Goal: Task Accomplishment & Management: Use online tool/utility

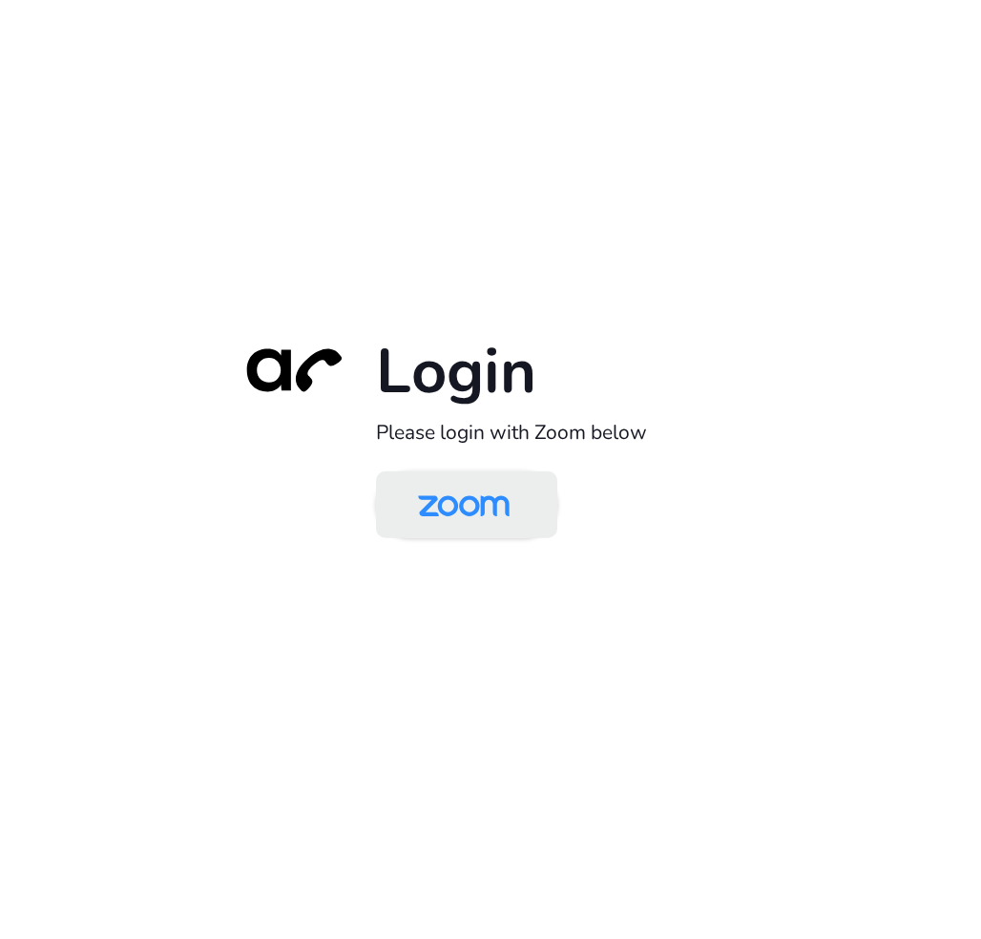
click at [500, 508] on img at bounding box center [464, 506] width 132 height 62
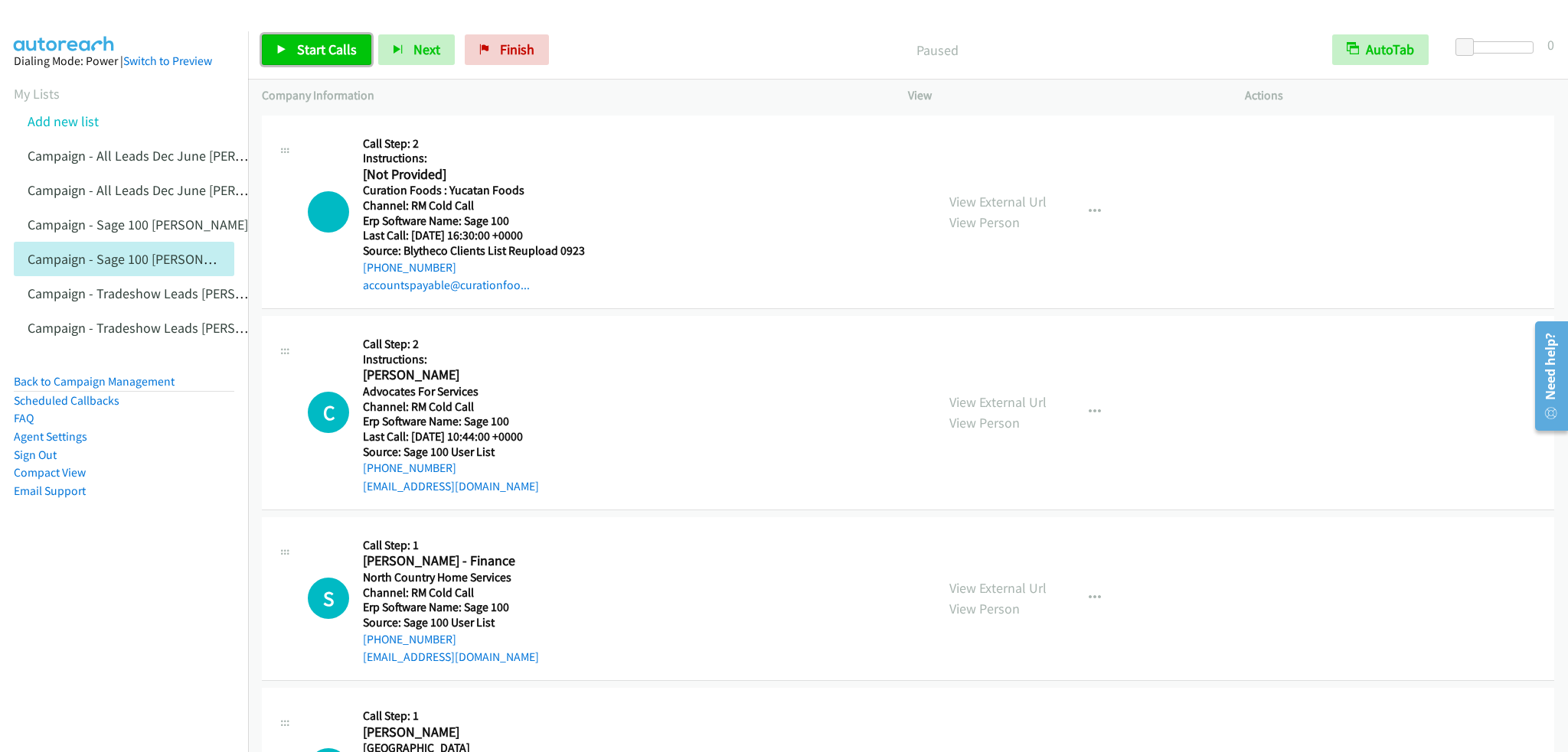
click at [293, 48] on link "Start Calls" at bounding box center [316, 50] width 110 height 30
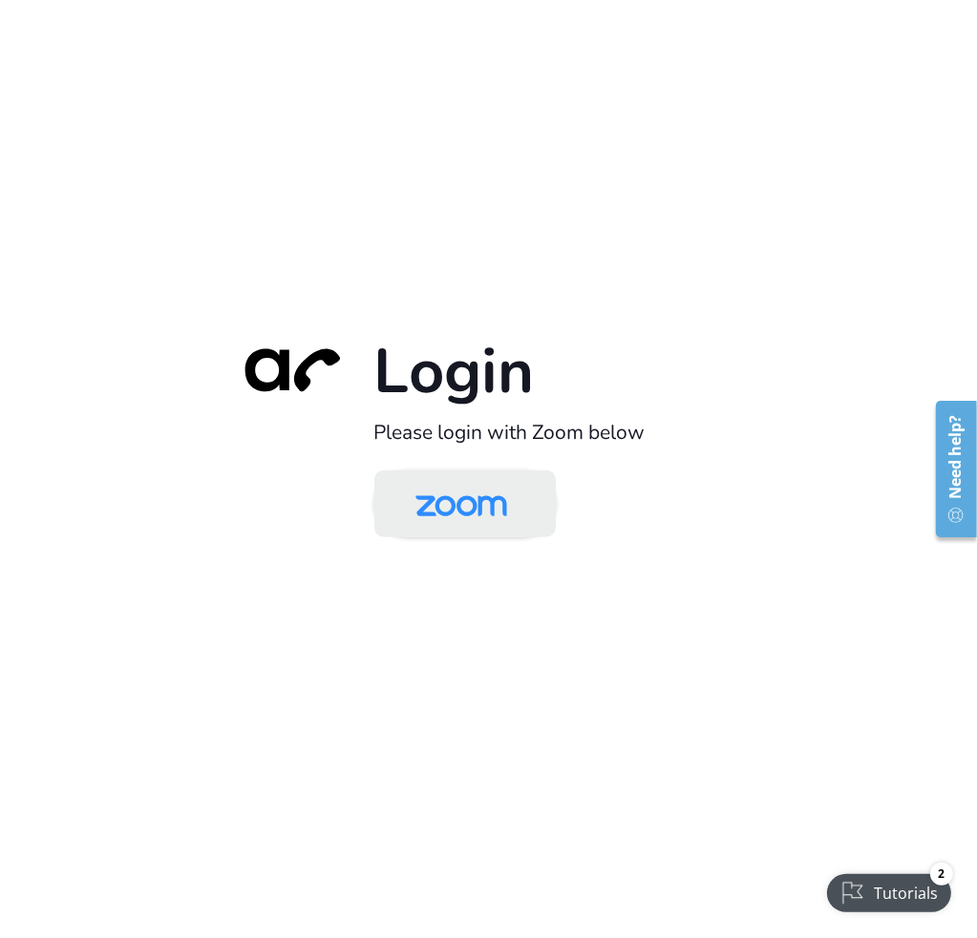
click at [491, 506] on img at bounding box center [461, 505] width 132 height 62
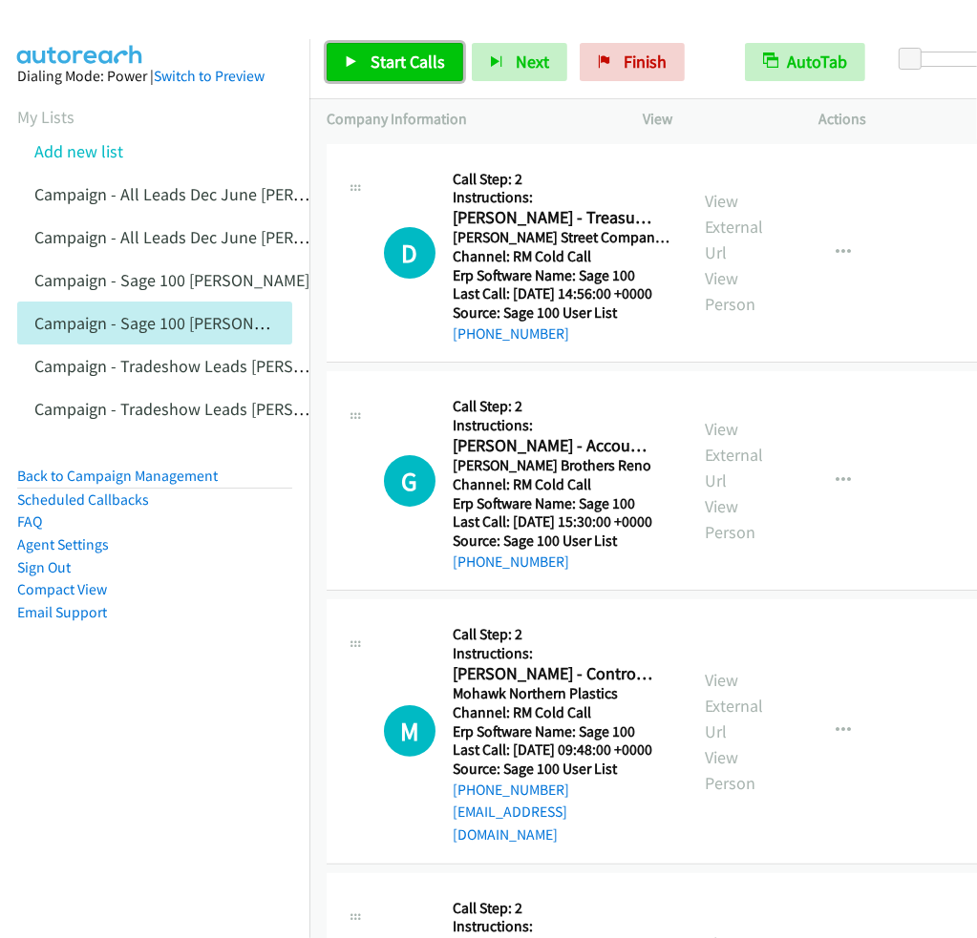
click at [379, 56] on span "Start Calls" at bounding box center [407, 62] width 74 height 22
